Goal: Task Accomplishment & Management: Manage account settings

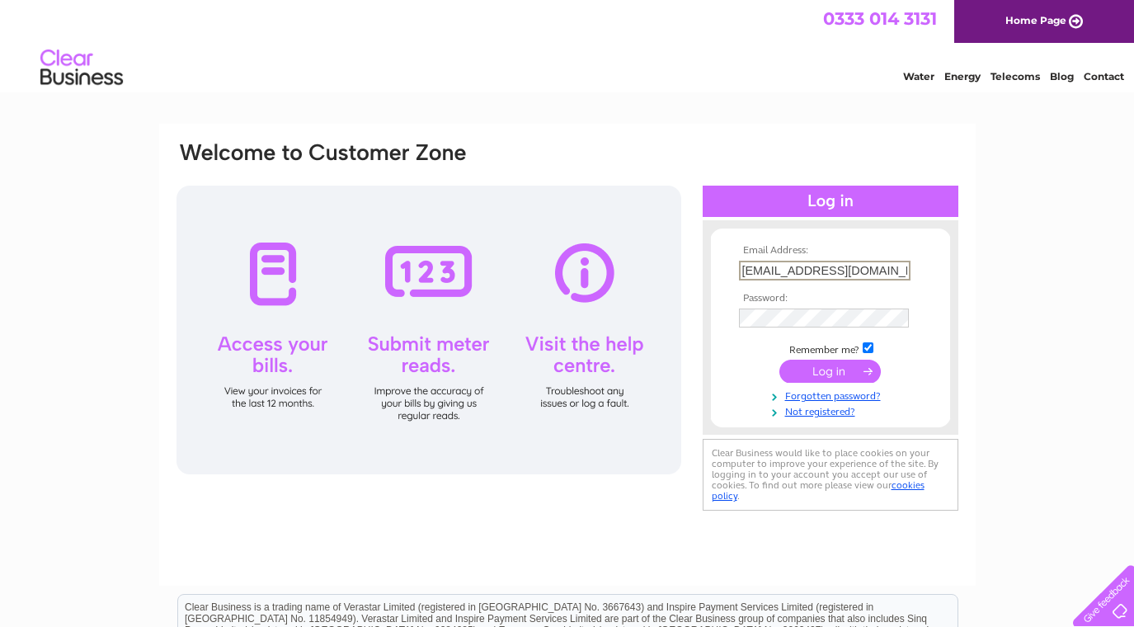
type input "mettemilkinteriors@gmail.com"
click at [829, 369] on input "submit" at bounding box center [829, 370] width 101 height 23
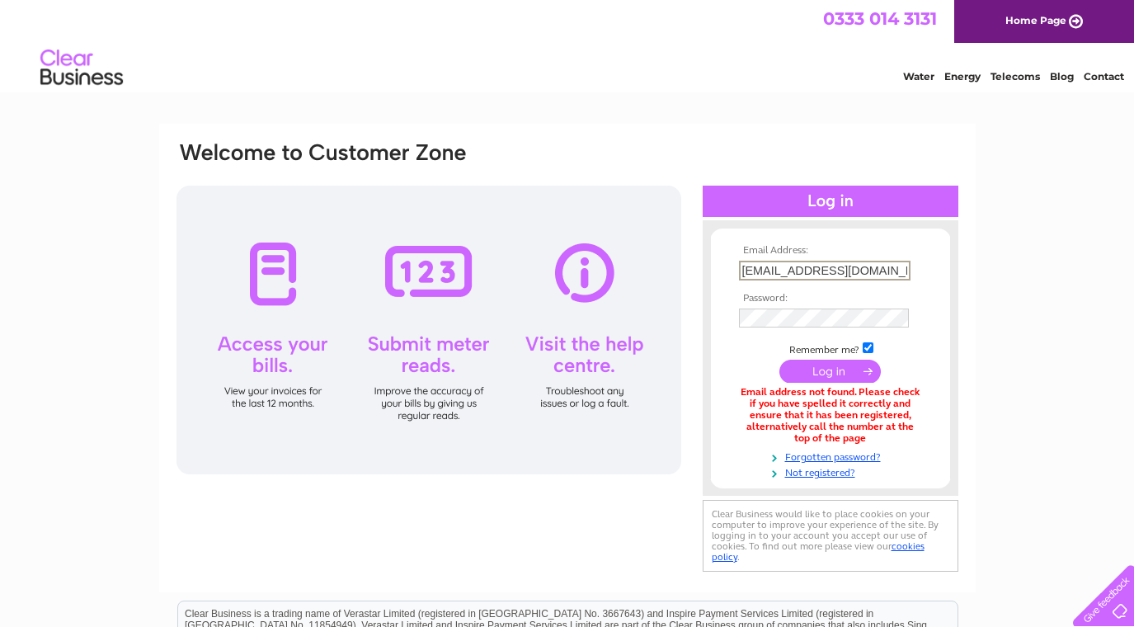
drag, startPoint x: 742, startPoint y: 269, endPoint x: 927, endPoint y: 270, distance: 184.7
type input "[EMAIL_ADDRESS][DOMAIN_NAME]"
click at [848, 367] on input "submit" at bounding box center [829, 370] width 101 height 23
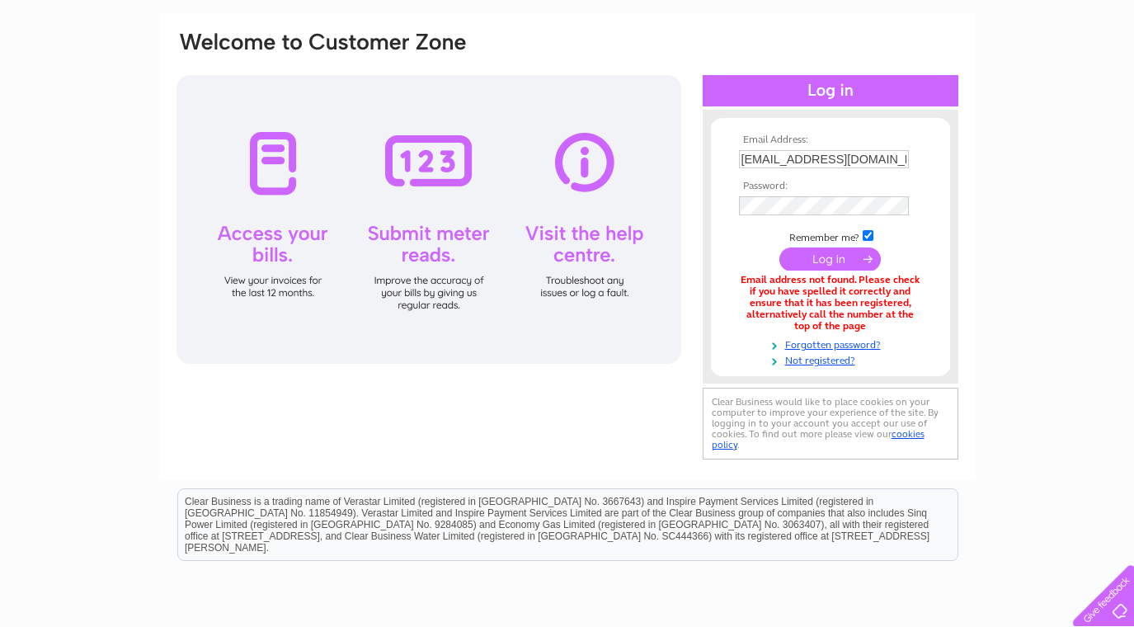
scroll to position [110, 0]
click at [803, 354] on link "Not registered?" at bounding box center [832, 360] width 187 height 16
